Goal: Obtain resource: Download file/media

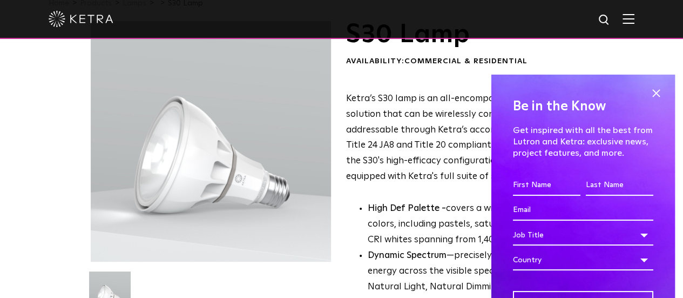
scroll to position [162, 0]
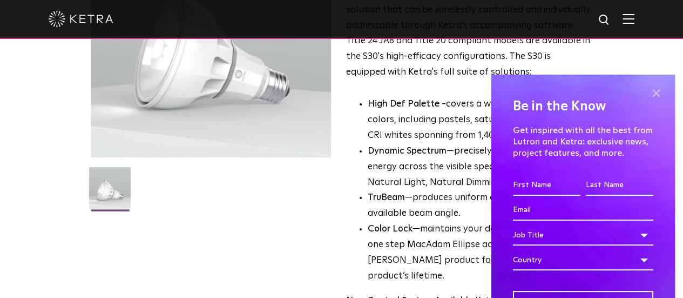
click at [648, 85] on span at bounding box center [656, 93] width 16 height 16
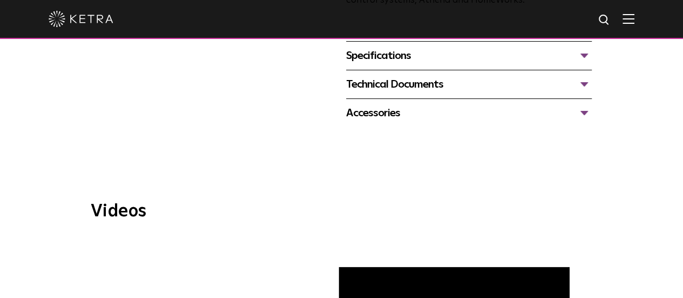
scroll to position [432, 0]
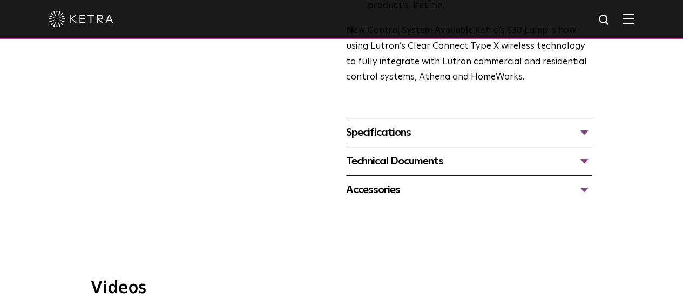
click at [413, 124] on div "Specifications" at bounding box center [469, 132] width 246 height 17
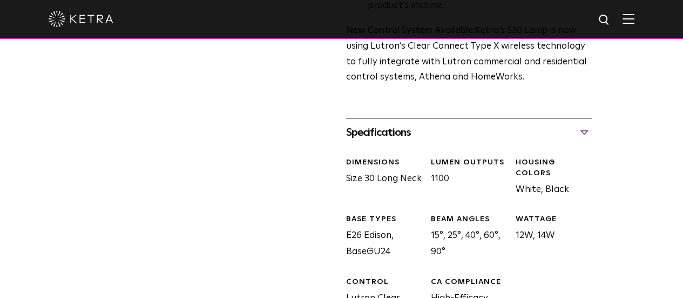
click at [418, 124] on div "Specifications" at bounding box center [469, 132] width 246 height 17
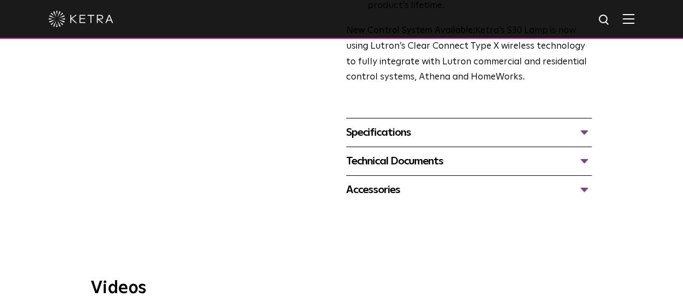
click at [420, 152] on div "Technical Documents" at bounding box center [469, 160] width 246 height 17
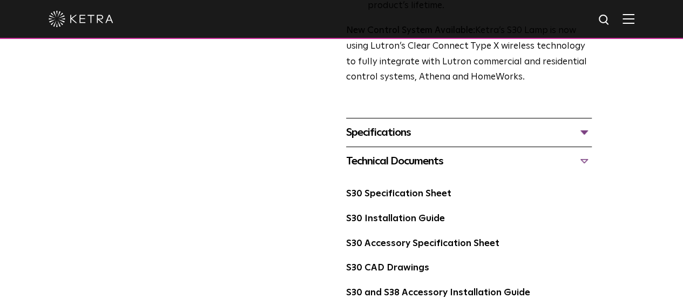
click at [416, 186] on div "S30 Specification Sheet" at bounding box center [469, 198] width 246 height 25
click at [427, 189] on link "S30 Specification Sheet" at bounding box center [398, 193] width 105 height 9
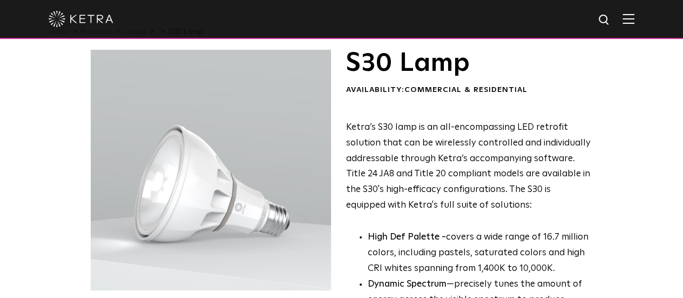
scroll to position [0, 0]
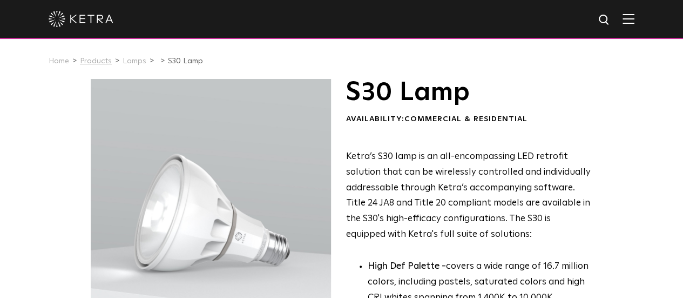
click at [100, 64] on link "Products" at bounding box center [96, 61] width 32 height 8
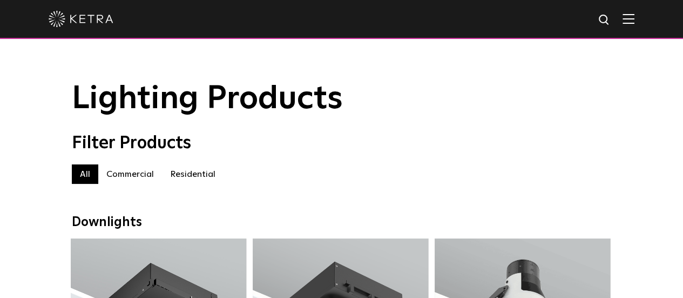
click at [189, 184] on label "Residential" at bounding box center [193, 173] width 62 height 19
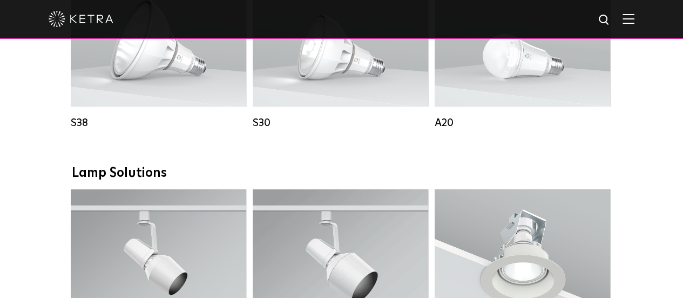
scroll to position [864, 0]
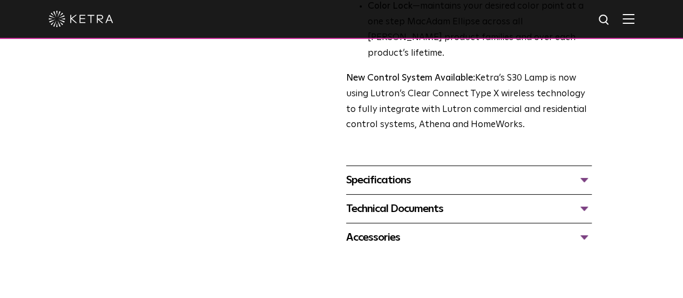
scroll to position [432, 0]
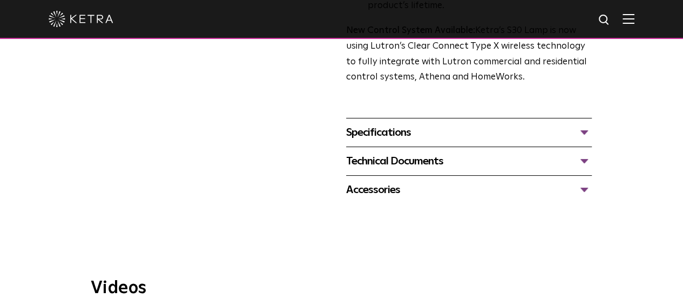
click at [459, 152] on div "Technical Documents" at bounding box center [469, 160] width 246 height 17
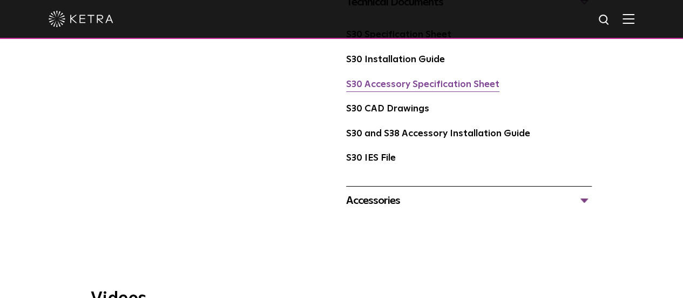
scroll to position [648, 0]
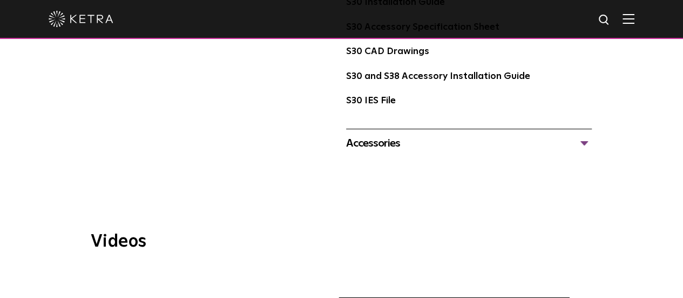
click at [438, 134] on div "Accessories" at bounding box center [469, 142] width 246 height 17
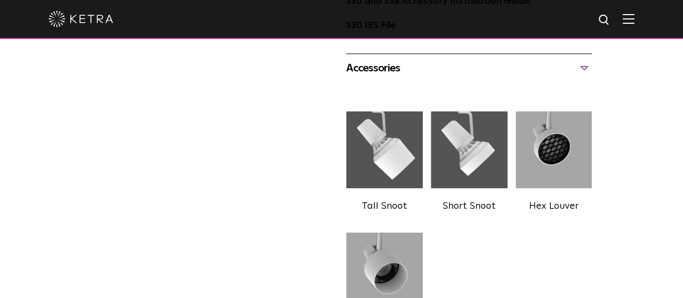
scroll to position [810, 0]
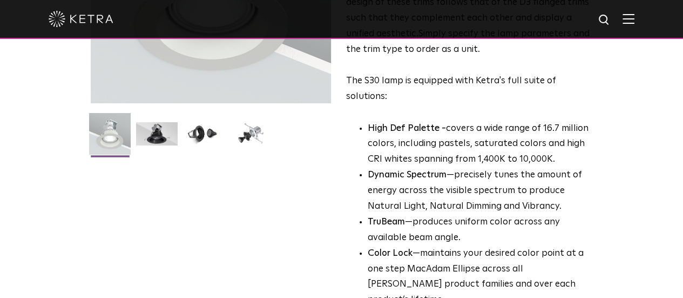
scroll to position [324, 0]
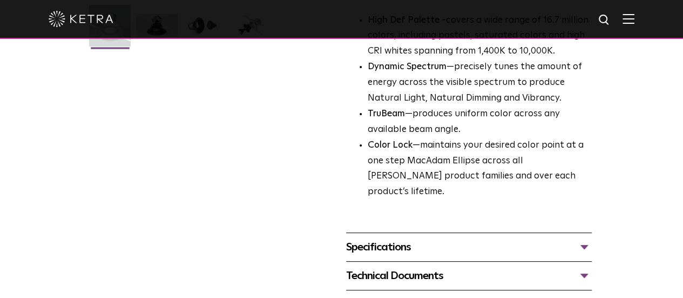
click at [381, 267] on div "Technical Documents" at bounding box center [469, 275] width 246 height 17
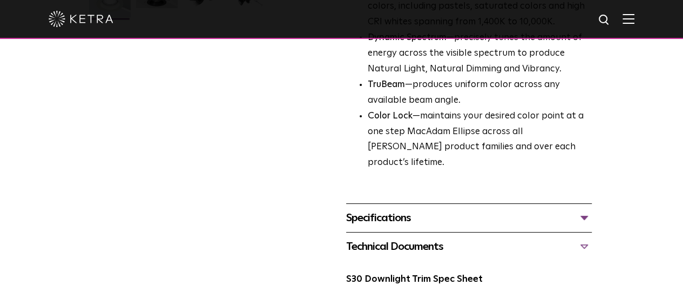
scroll to position [378, 0]
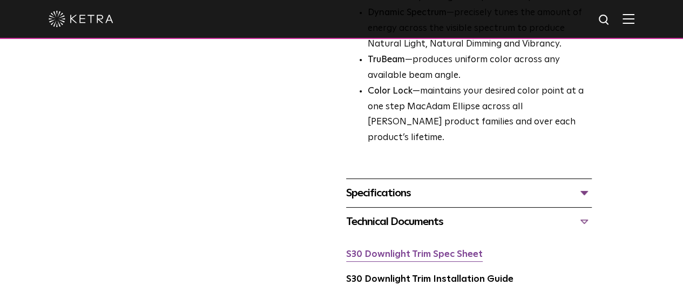
click at [415, 249] on link "S30 Downlight Trim Spec Sheet" at bounding box center [414, 253] width 137 height 9
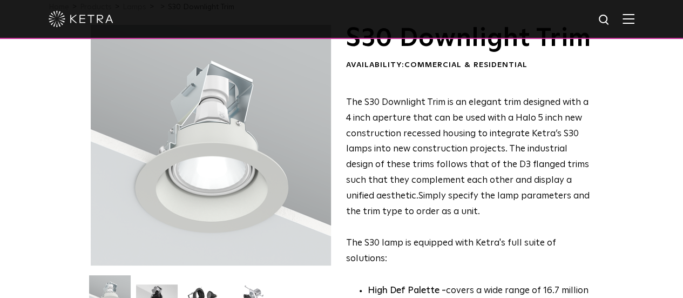
scroll to position [0, 0]
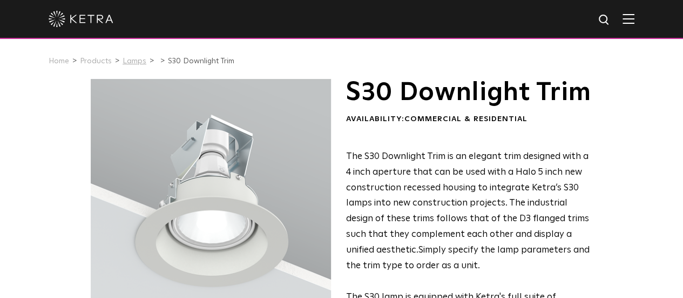
click at [135, 65] on link "Lamps" at bounding box center [135, 61] width 24 height 8
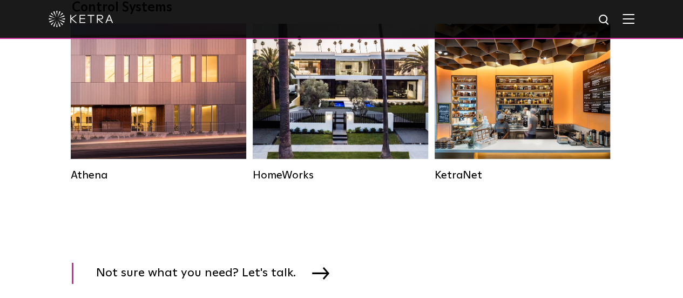
scroll to position [955, 0]
